Goal: Transaction & Acquisition: Obtain resource

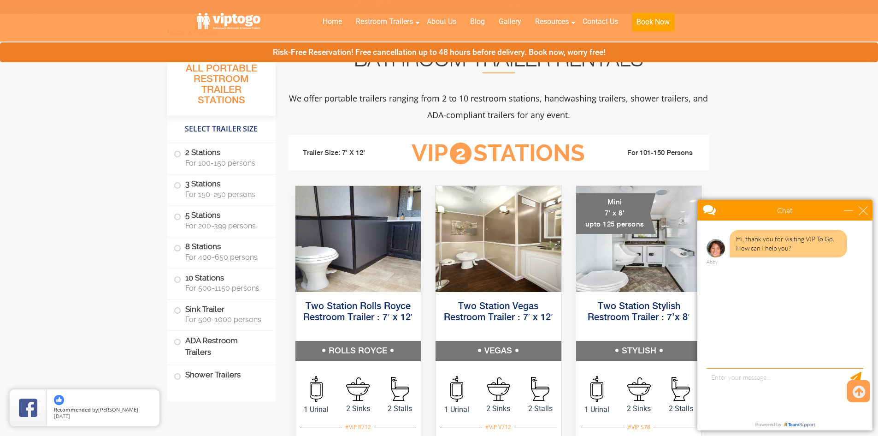
scroll to position [277, 0]
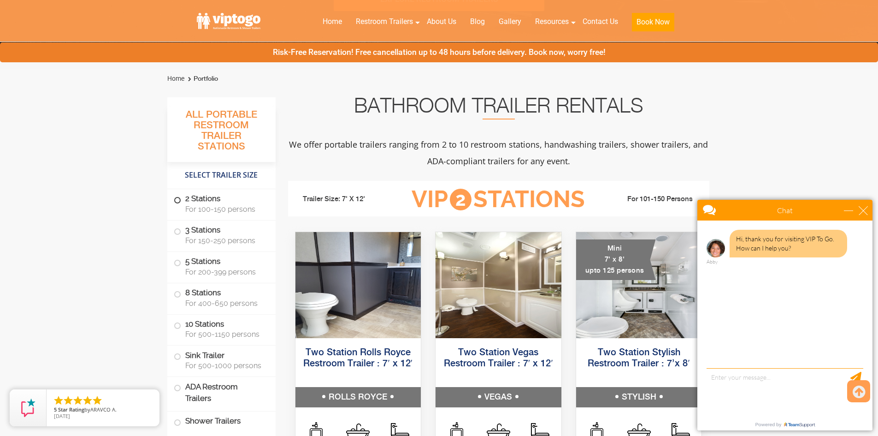
click at [179, 198] on span at bounding box center [178, 200] width 4 height 4
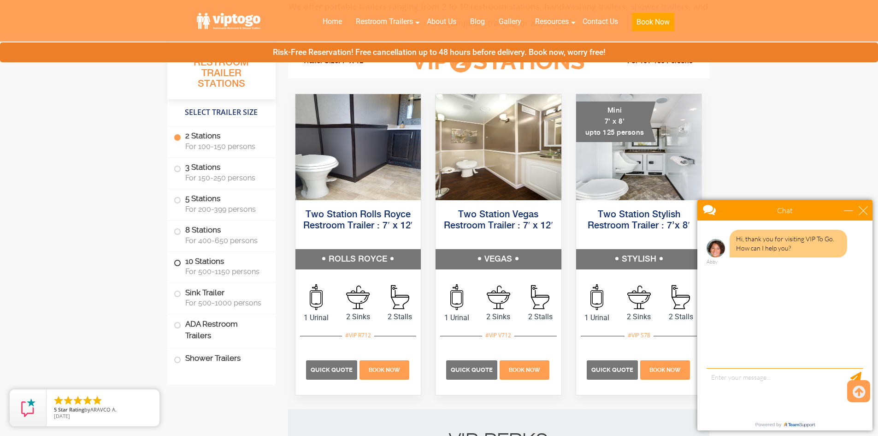
scroll to position [420, 0]
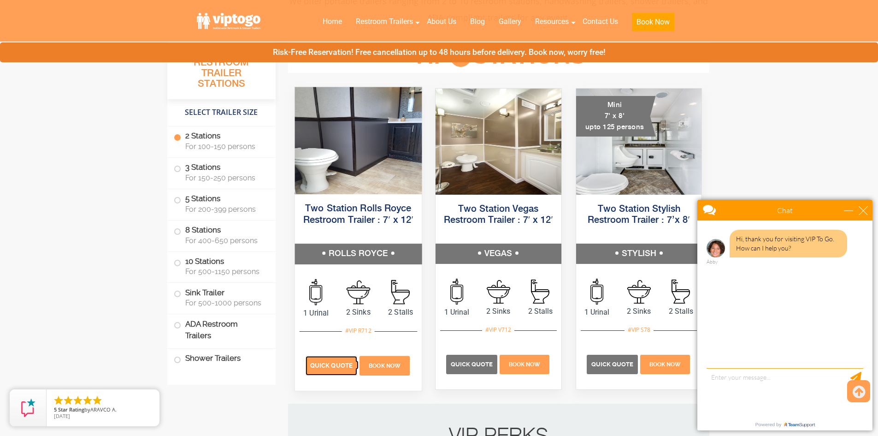
click at [325, 362] on span "Quick Quote" at bounding box center [331, 365] width 42 height 7
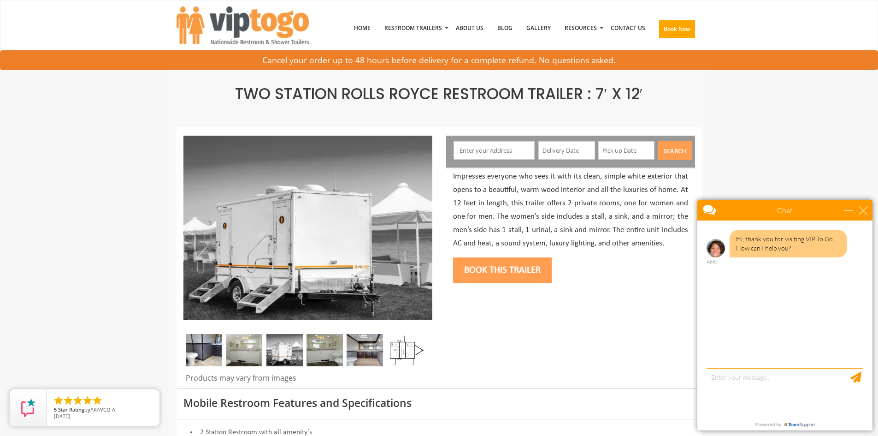
click at [502, 150] on input "text" at bounding box center [494, 150] width 81 height 18
